Goal: Communication & Community: Share content

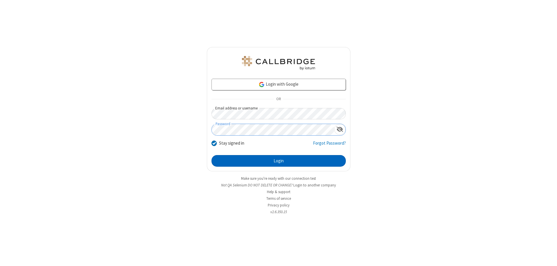
click at [278, 161] on button "Login" at bounding box center [278, 161] width 134 height 12
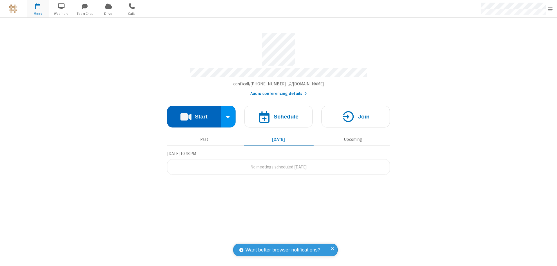
click at [194, 114] on button "Start" at bounding box center [194, 117] width 54 height 22
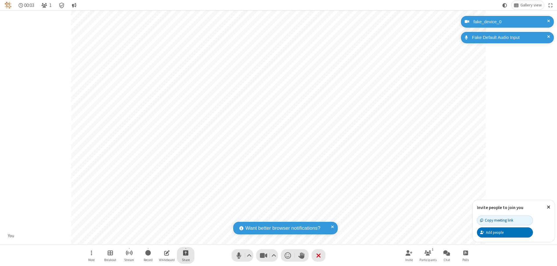
click at [186, 252] on span "Start sharing" at bounding box center [186, 252] width 6 height 7
click at [162, 238] on span "Share my screen" at bounding box center [162, 238] width 7 height 5
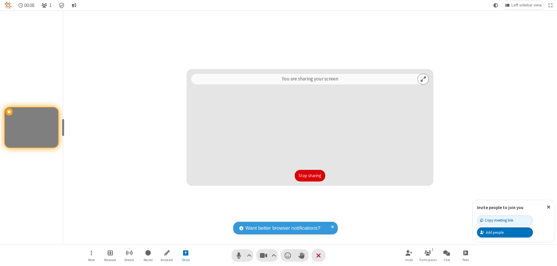
click at [310, 175] on button "Stop sharing" at bounding box center [310, 176] width 30 height 12
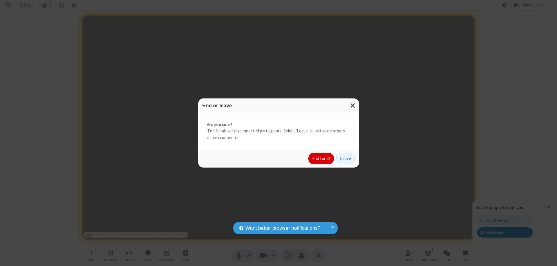
click at [321, 158] on button "End for all" at bounding box center [321, 158] width 26 height 12
